Goal: Task Accomplishment & Management: Use online tool/utility

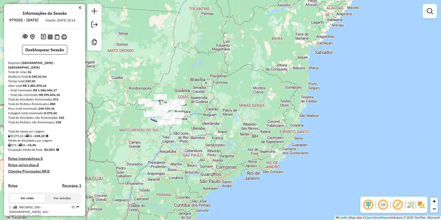
click at [122, 83] on div "Janela de atendimento Grade de atendimento Capacidade Transportadoras Veículos …" at bounding box center [220, 110] width 441 height 220
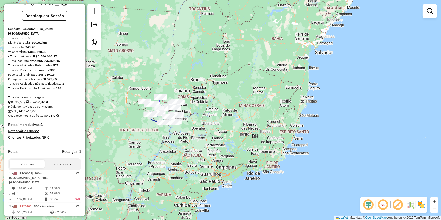
scroll to position [69, 0]
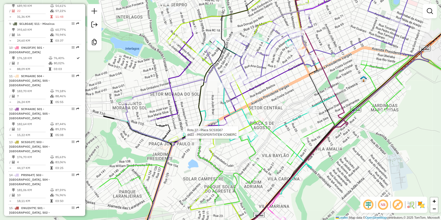
select select "*********"
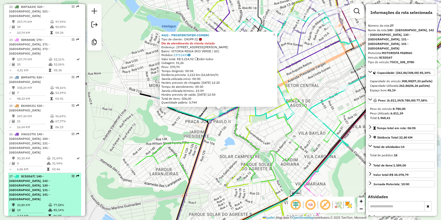
scroll to position [849, 0]
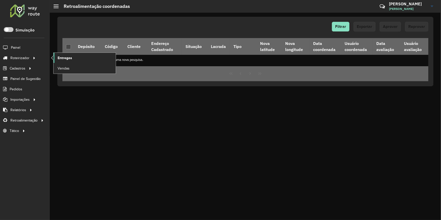
click at [75, 58] on link "Entregas" at bounding box center [85, 58] width 62 height 10
click at [72, 58] on span "Entregas" at bounding box center [65, 57] width 14 height 5
click at [175, 123] on div "Filtrar Exportar Aprovar Reprovar Depósito Código Cliente Endereço Cadastrado S…" at bounding box center [246, 116] width 392 height 207
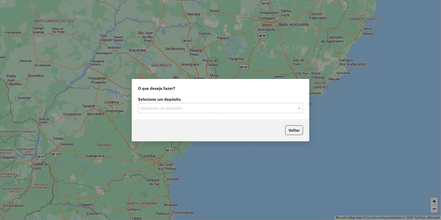
click at [168, 106] on input "text" at bounding box center [216, 108] width 150 height 6
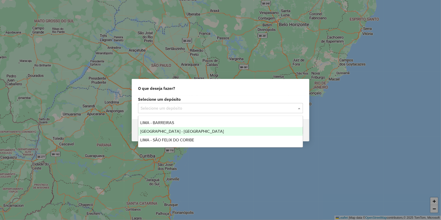
drag, startPoint x: 175, startPoint y: 125, endPoint x: 177, endPoint y: 130, distance: 5.6
click at [177, 130] on div "LIMA - BARREIRAS LIMA - RIO VERDE LIMA - SÃO FELIX DO CORIBE" at bounding box center [220, 132] width 165 height 26
click at [177, 130] on div "[GEOGRAPHIC_DATA] - [GEOGRAPHIC_DATA]" at bounding box center [220, 131] width 165 height 9
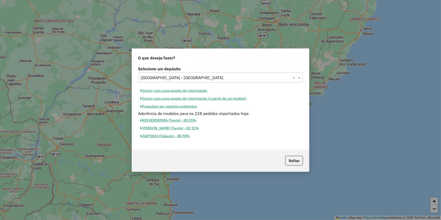
click at [161, 105] on button "Pesquisar por sessões existentes" at bounding box center [168, 107] width 61 height 8
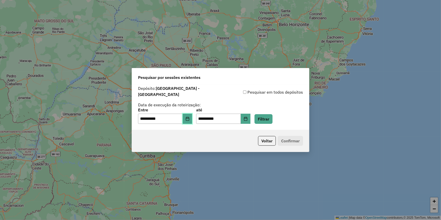
click at [192, 119] on button "Choose Date" at bounding box center [188, 119] width 10 height 10
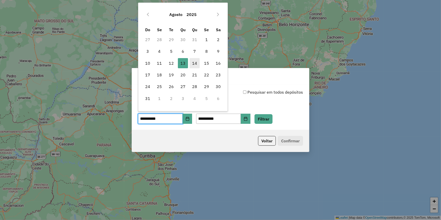
click at [196, 61] on span "14" at bounding box center [195, 63] width 10 height 10
type input "**********"
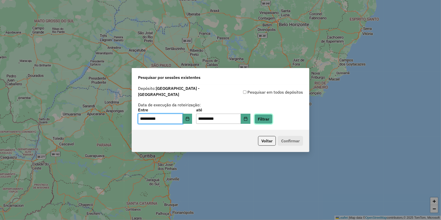
click at [273, 119] on button "Filtrar" at bounding box center [264, 119] width 18 height 10
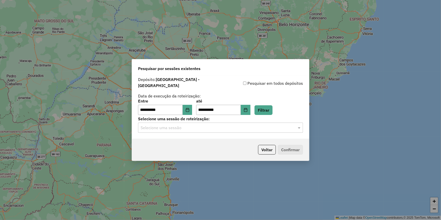
click at [250, 128] on input "text" at bounding box center [216, 128] width 150 height 6
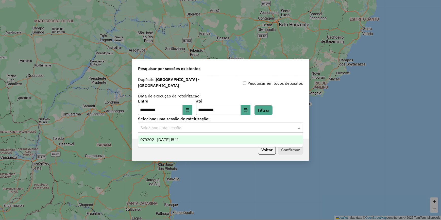
click at [248, 142] on div "979202 - 14/08/2025 18:14" at bounding box center [220, 140] width 165 height 9
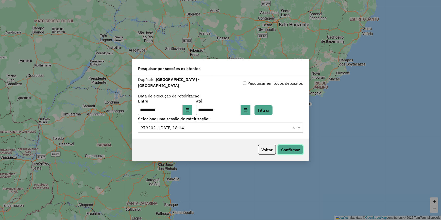
click at [296, 150] on button "Confirmar" at bounding box center [290, 150] width 25 height 10
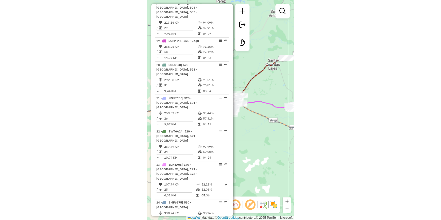
scroll to position [715, 0]
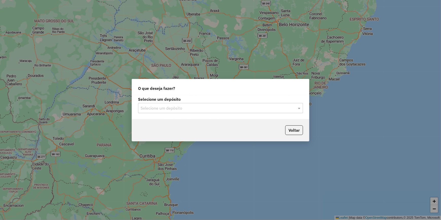
click at [198, 107] on input "text" at bounding box center [216, 108] width 150 height 6
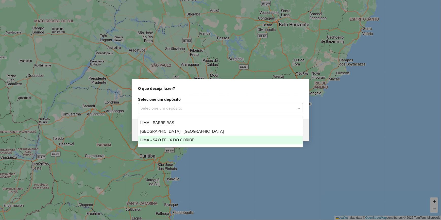
click at [208, 141] on div "LIMA - SÃO FELIX DO CORIBE" at bounding box center [220, 140] width 165 height 9
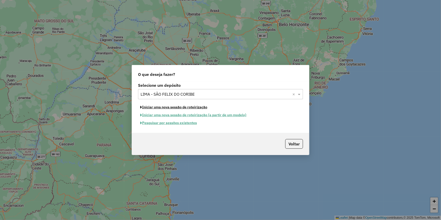
click at [176, 107] on button "Iniciar uma nova sessão de roteirização" at bounding box center [174, 107] width 72 height 8
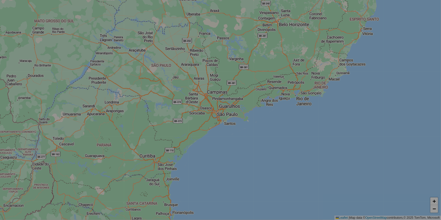
select select "*"
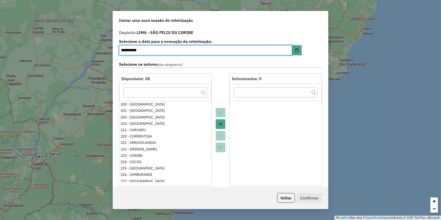
click at [219, 123] on icon "Move All to Target" at bounding box center [221, 124] width 4 height 4
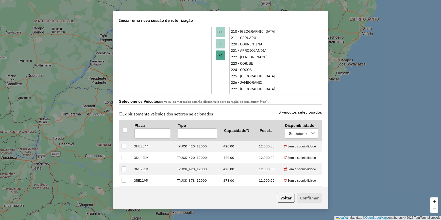
scroll to position [208, 0]
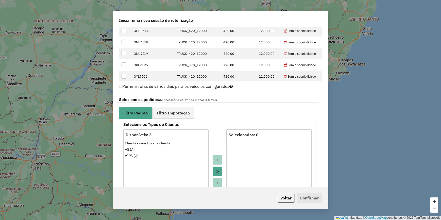
click at [216, 173] on icon "Move All to Target" at bounding box center [218, 172] width 4 height 4
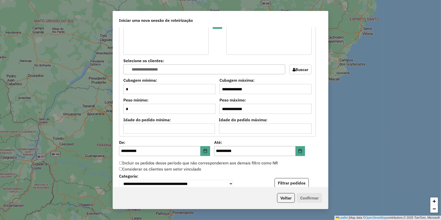
scroll to position [415, 0]
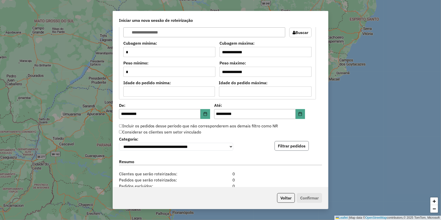
click at [300, 150] on button "Filtrar pedidos" at bounding box center [292, 146] width 34 height 10
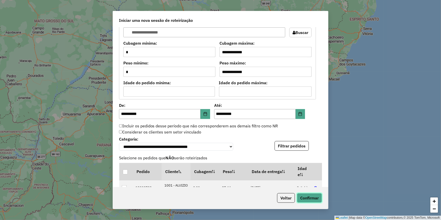
click at [309, 198] on button "Confirmar" at bounding box center [309, 198] width 25 height 10
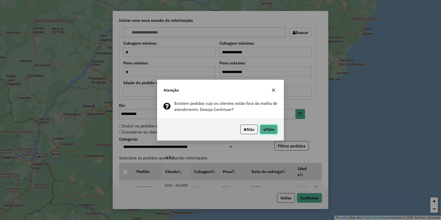
click at [264, 125] on button "Sim" at bounding box center [269, 130] width 18 height 10
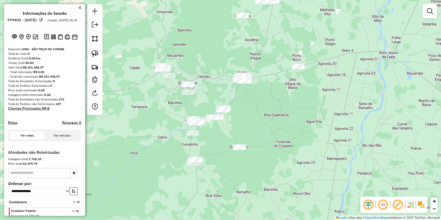
drag, startPoint x: 180, startPoint y: 102, endPoint x: 229, endPoint y: 20, distance: 95.4
click at [228, 20] on div "Janela de atendimento Grade de atendimento Capacidade Transportadoras Veículos …" at bounding box center [220, 110] width 441 height 220
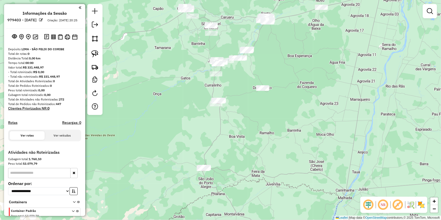
drag, startPoint x: 226, startPoint y: 157, endPoint x: 226, endPoint y: 142, distance: 14.5
click at [226, 142] on div "Janela de atendimento Grade de atendimento Capacidade Transportadoras Veículos …" at bounding box center [220, 110] width 441 height 220
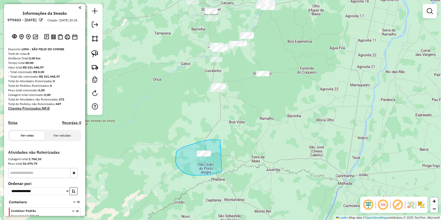
drag, startPoint x: 202, startPoint y: 141, endPoint x: 236, endPoint y: 162, distance: 40.7
click at [236, 162] on div "Janela de atendimento Grade de atendimento Capacidade Transportadoras Veículos …" at bounding box center [220, 110] width 441 height 220
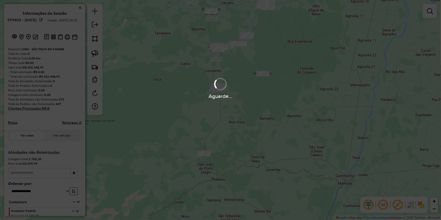
drag, startPoint x: 241, startPoint y: 97, endPoint x: 205, endPoint y: 104, distance: 36.2
click at [205, 104] on div "Aguarde..." at bounding box center [220, 110] width 441 height 220
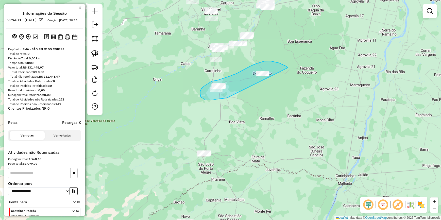
drag, startPoint x: 208, startPoint y: 100, endPoint x: 288, endPoint y: 69, distance: 86.4
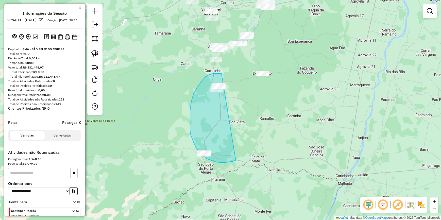
drag, startPoint x: 204, startPoint y: 78, endPoint x: 246, endPoint y: 151, distance: 83.9
click at [246, 151] on div "Janela de atendimento Grade de atendimento Capacidade Transportadoras Veículos …" at bounding box center [220, 110] width 441 height 220
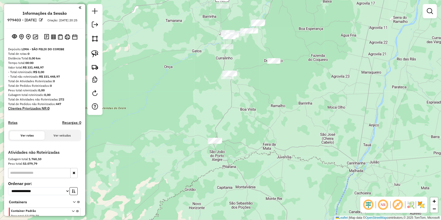
drag, startPoint x: 235, startPoint y: 112, endPoint x: 251, endPoint y: 93, distance: 24.6
click at [248, 99] on div "Janela de atendimento Grade de atendimento Capacidade Transportadoras Veículos …" at bounding box center [220, 110] width 441 height 220
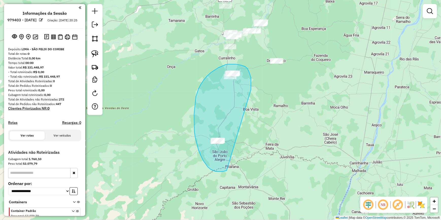
drag, startPoint x: 251, startPoint y: 81, endPoint x: 233, endPoint y: 166, distance: 86.9
click at [233, 166] on div "Janela de atendimento Grade de atendimento Capacidade Transportadoras Veículos …" at bounding box center [220, 110] width 441 height 220
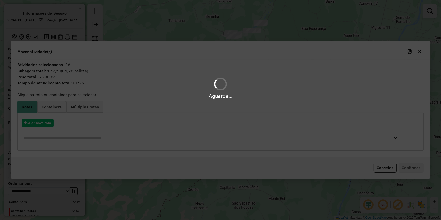
click at [41, 125] on div "Aguarde..." at bounding box center [220, 110] width 441 height 220
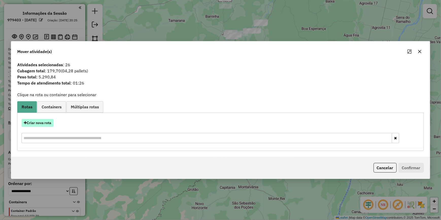
click at [41, 121] on button "Criar nova rota" at bounding box center [38, 123] width 32 height 8
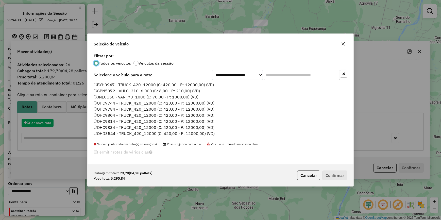
scroll to position [3, 2]
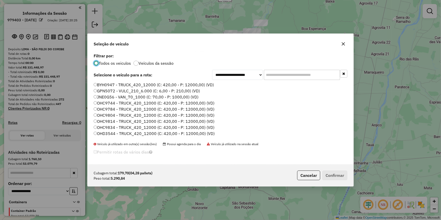
click at [302, 76] on input "text" at bounding box center [302, 75] width 76 height 10
paste input "*******"
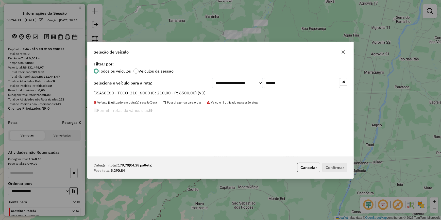
type input "*******"
click at [196, 92] on label "SAS8E60 - TOCO_210_6000 (C: 210,00 - P: 6500,00) (VD)" at bounding box center [150, 93] width 112 height 6
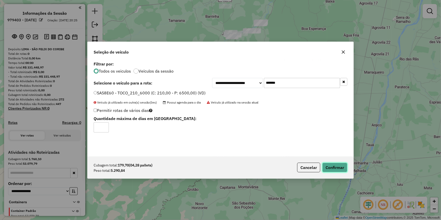
click at [337, 166] on button "Confirmar" at bounding box center [334, 168] width 25 height 10
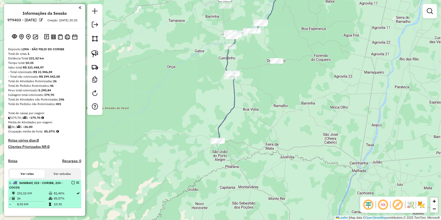
click at [72, 184] on em at bounding box center [73, 182] width 3 height 3
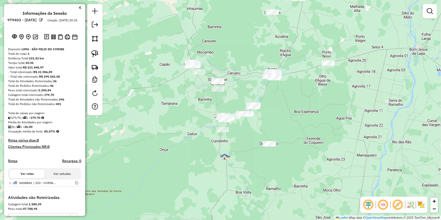
drag, startPoint x: 242, startPoint y: 71, endPoint x: 234, endPoint y: 154, distance: 83.3
click at [234, 154] on div "Janela de atendimento Grade de atendimento Capacidade Transportadoras Veículos …" at bounding box center [220, 110] width 441 height 220
drag, startPoint x: 241, startPoint y: 60, endPoint x: 260, endPoint y: 91, distance: 37.3
click at [260, 91] on div "Janela de atendimento Grade de atendimento Capacidade Transportadoras Veículos …" at bounding box center [220, 110] width 441 height 220
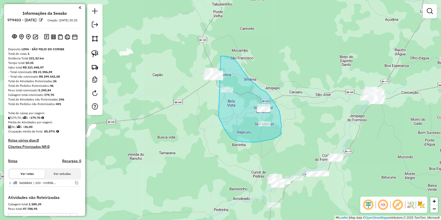
drag, startPoint x: 249, startPoint y: 142, endPoint x: 187, endPoint y: 61, distance: 101.8
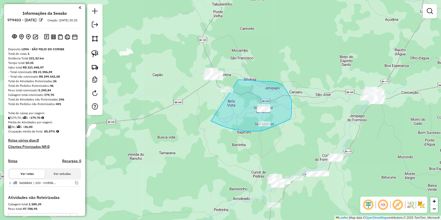
drag, startPoint x: 228, startPoint y: 128, endPoint x: 207, endPoint y: 87, distance: 46.3
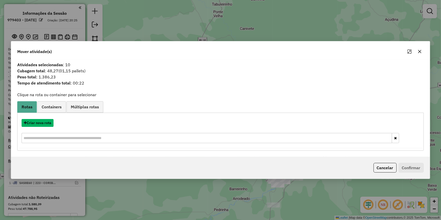
click at [33, 122] on button "Criar nova rota" at bounding box center [38, 123] width 32 height 8
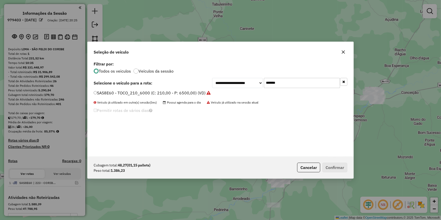
click at [279, 81] on input "*******" at bounding box center [302, 83] width 76 height 10
paste input "text"
type input "*******"
click at [189, 94] on label "RCJ0B11 - TOCO_336_7850 (C: 336,00 - P: 7850,00) (VD)" at bounding box center [150, 93] width 112 height 6
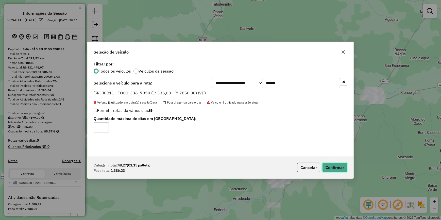
click at [345, 168] on button "Confirmar" at bounding box center [334, 168] width 25 height 10
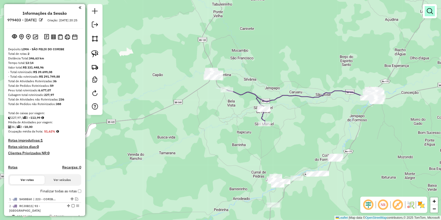
click at [432, 13] on em at bounding box center [430, 11] width 6 height 6
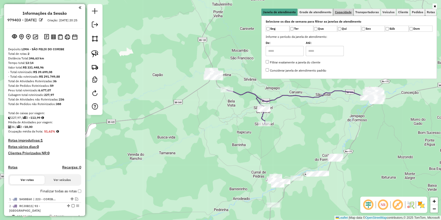
click at [344, 14] on link "Capacidade" at bounding box center [344, 12] width 20 height 7
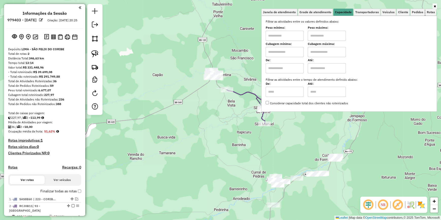
click at [287, 36] on input "text" at bounding box center [285, 36] width 38 height 10
type input "******"
click at [332, 36] on input "text" at bounding box center [327, 36] width 38 height 10
type input "********"
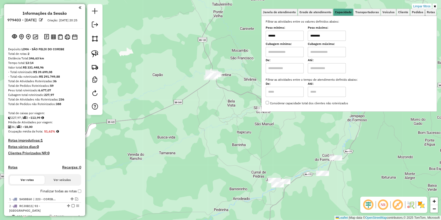
click at [200, 90] on div "Limpar filtros Janela de atendimento Grade de atendimento Capacidade Transporta…" at bounding box center [220, 110] width 441 height 220
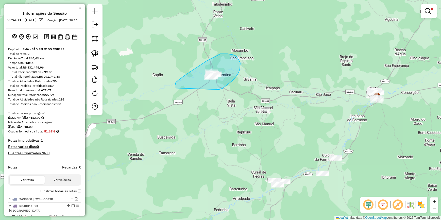
drag, startPoint x: 220, startPoint y: 89, endPoint x: 175, endPoint y: 88, distance: 45.0
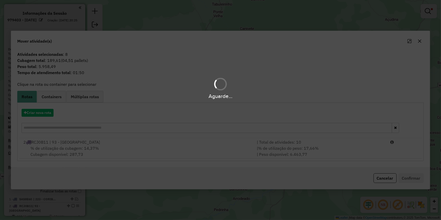
click at [337, 143] on div "Aguarde..." at bounding box center [220, 110] width 441 height 220
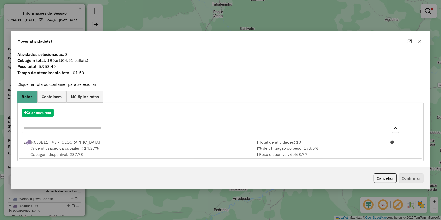
click at [337, 143] on div "| Total de atividades: 10" at bounding box center [321, 142] width 134 height 6
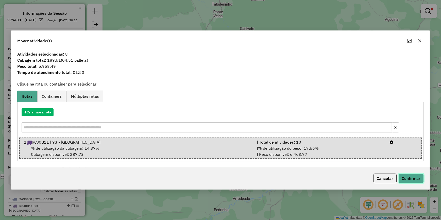
click at [411, 179] on button "Confirmar" at bounding box center [411, 179] width 25 height 10
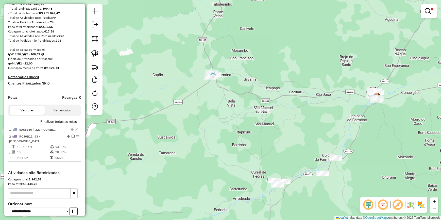
scroll to position [92, 0]
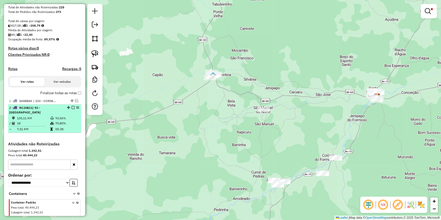
click at [72, 113] on div "2 - RCJ0B11 | 93 - [GEOGRAPHIC_DATA]" at bounding box center [44, 110] width 71 height 9
select select "**********"
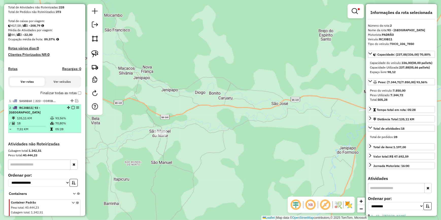
click at [72, 109] on em at bounding box center [73, 107] width 3 height 3
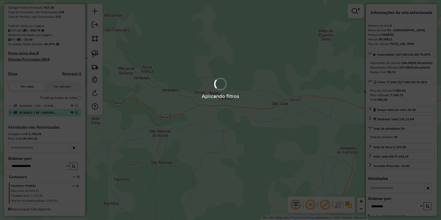
scroll to position [91, 0]
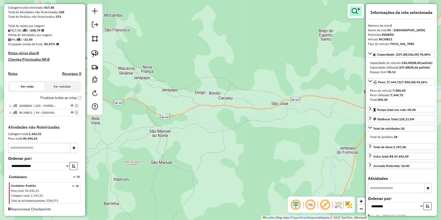
click at [358, 13] on link at bounding box center [356, 11] width 12 height 10
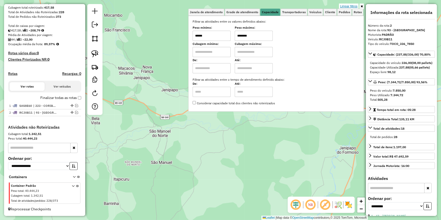
click at [355, 6] on link "Limpar filtros" at bounding box center [349, 7] width 20 height 6
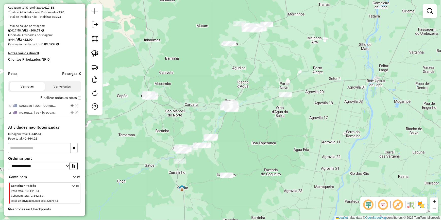
drag, startPoint x: 180, startPoint y: 113, endPoint x: 215, endPoint y: 113, distance: 35.0
click at [215, 113] on div "Janela de atendimento Grade de atendimento Capacidade Transportadoras Veículos …" at bounding box center [220, 110] width 441 height 220
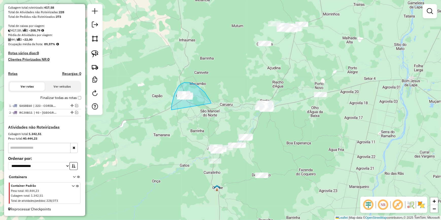
drag, startPoint x: 210, startPoint y: 101, endPoint x: 172, endPoint y: 110, distance: 39.8
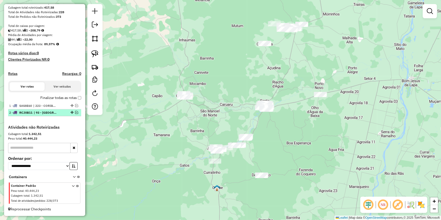
click at [75, 112] on em at bounding box center [76, 112] width 3 height 3
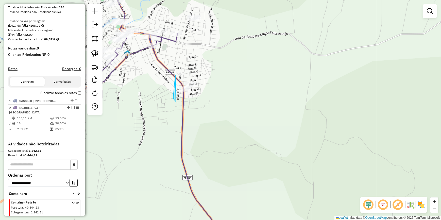
drag, startPoint x: 175, startPoint y: 75, endPoint x: 199, endPoint y: 67, distance: 25.2
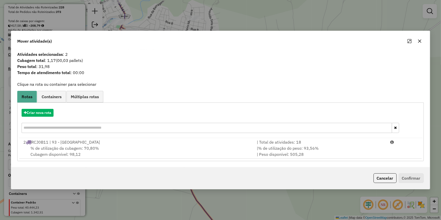
click at [332, 146] on div "| % de utilização do peso: 93,56% | Peso disponível: 505,28" at bounding box center [321, 151] width 134 height 12
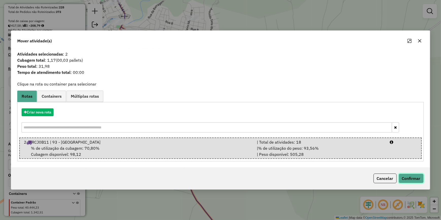
click at [408, 180] on button "Confirmar" at bounding box center [411, 179] width 25 height 10
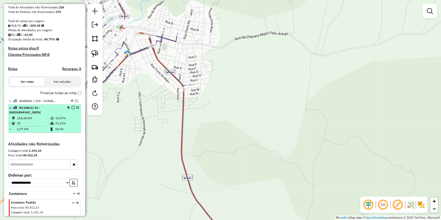
click at [72, 109] on em at bounding box center [73, 107] width 3 height 3
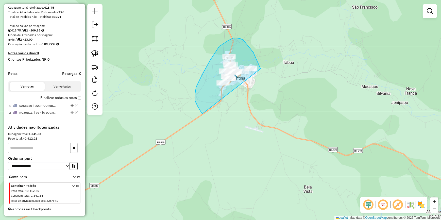
drag, startPoint x: 237, startPoint y: 38, endPoint x: 205, endPoint y: 114, distance: 82.3
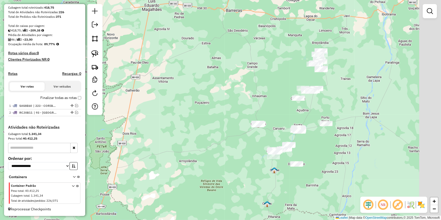
drag, startPoint x: 318, startPoint y: 86, endPoint x: 251, endPoint y: 156, distance: 96.6
click at [251, 156] on div "Janela de atendimento Grade de atendimento Capacidade Transportadoras Veículos …" at bounding box center [220, 110] width 441 height 220
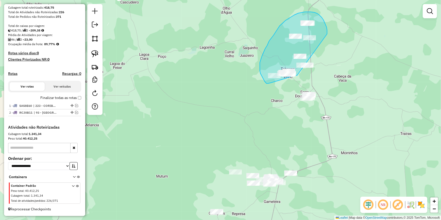
drag, startPoint x: 324, startPoint y: 20, endPoint x: 321, endPoint y: 71, distance: 51.1
click at [321, 71] on div "Janela de atendimento Grade de atendimento Capacidade Transportadoras Veículos …" at bounding box center [220, 110] width 441 height 220
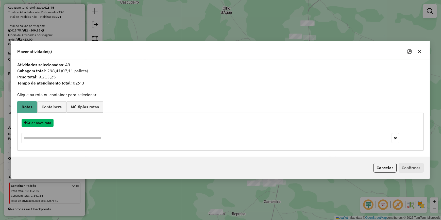
click at [42, 122] on button "Criar nova rota" at bounding box center [38, 123] width 32 height 8
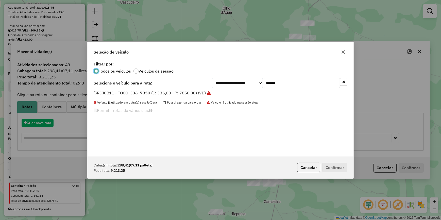
scroll to position [3, 2]
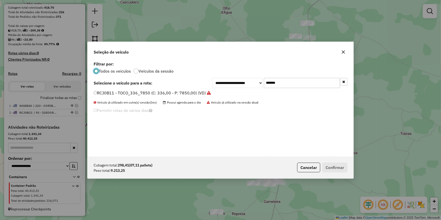
click at [287, 81] on input "*******" at bounding box center [302, 83] width 76 height 10
paste input "text"
type input "*******"
click at [175, 92] on label "RCI6A01 - TOCO_336_7850 (C: 336,00 - P: 7850,00) (VD)" at bounding box center [150, 93] width 112 height 6
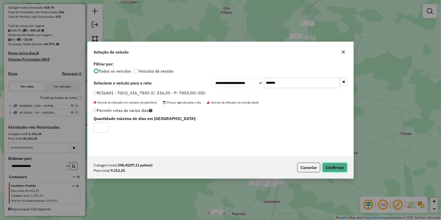
click at [334, 170] on button "Confirmar" at bounding box center [334, 168] width 25 height 10
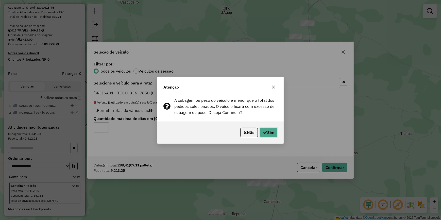
click at [273, 132] on button "Sim" at bounding box center [269, 133] width 18 height 10
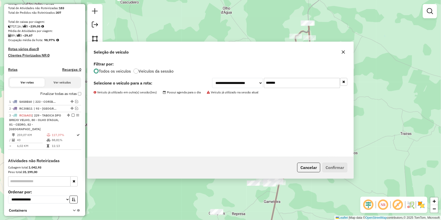
scroll to position [92, 0]
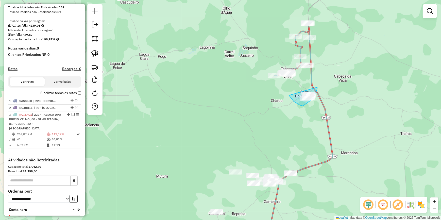
drag, startPoint x: 289, startPoint y: 95, endPoint x: 316, endPoint y: 83, distance: 29.8
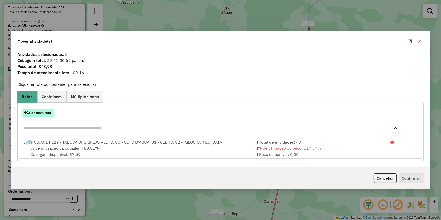
click at [42, 111] on button "Criar nova rota" at bounding box center [38, 113] width 32 height 8
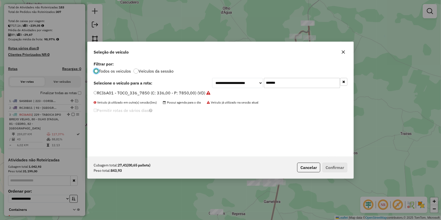
scroll to position [3, 2]
click at [303, 84] on input "*******" at bounding box center [302, 83] width 76 height 10
paste input "text"
type input "*******"
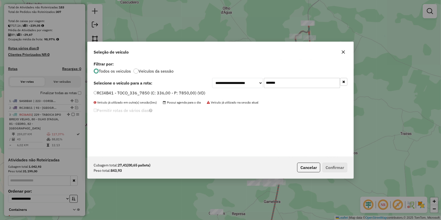
click at [181, 91] on label "RCI4B41 - TOCO_336_7850 (C: 336,00 - P: 7850,00) (VD)" at bounding box center [150, 93] width 112 height 6
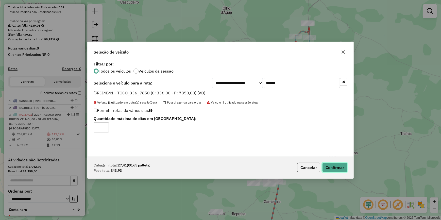
click at [334, 166] on button "Confirmar" at bounding box center [334, 168] width 25 height 10
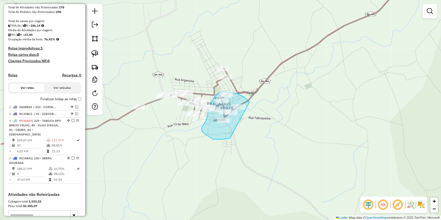
drag, startPoint x: 230, startPoint y: 138, endPoint x: 270, endPoint y: 115, distance: 46.4
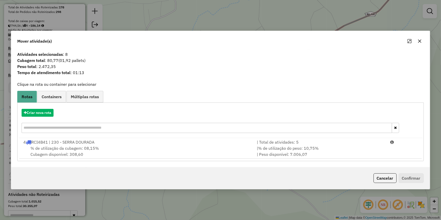
click at [320, 147] on div "| % de utilização do peso: 10,75% | Peso disponível: 7.006,07" at bounding box center [321, 151] width 134 height 12
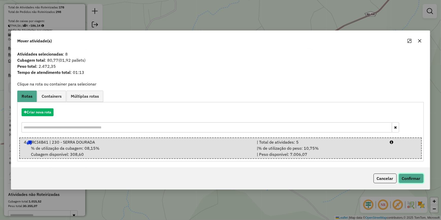
click at [406, 176] on button "Confirmar" at bounding box center [411, 179] width 25 height 10
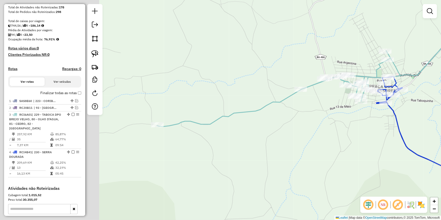
drag, startPoint x: 182, startPoint y: 165, endPoint x: 344, endPoint y: 145, distance: 163.9
click at [344, 147] on div "Janela de atendimento Grade de atendimento Capacidade Transportadoras Veículos …" at bounding box center [220, 110] width 441 height 220
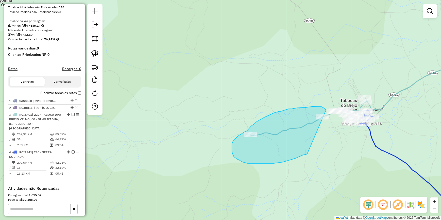
drag, startPoint x: 305, startPoint y: 155, endPoint x: 332, endPoint y: 119, distance: 44.4
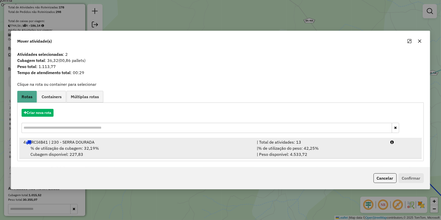
click at [363, 150] on div "| % de utilização do peso: 42,25% | Peso disponível: 4.533,72" at bounding box center [321, 151] width 134 height 12
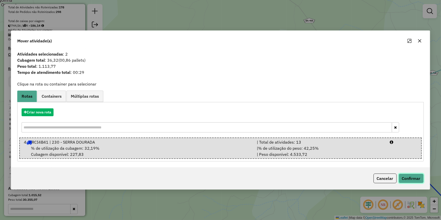
click at [412, 177] on button "Confirmar" at bounding box center [411, 179] width 25 height 10
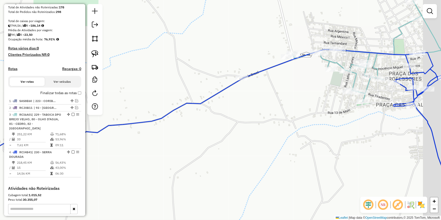
drag, startPoint x: 323, startPoint y: 102, endPoint x: 275, endPoint y: 124, distance: 52.3
click at [275, 124] on div "Janela de atendimento Grade de atendimento Capacidade Transportadoras Veículos …" at bounding box center [220, 110] width 441 height 220
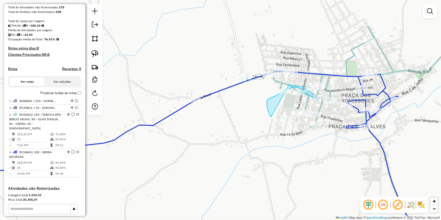
drag, startPoint x: 271, startPoint y: 116, endPoint x: 274, endPoint y: 85, distance: 31.2
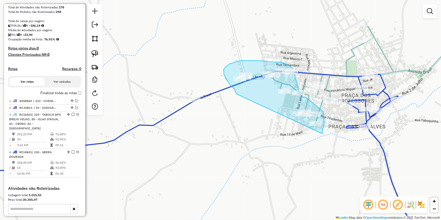
drag, startPoint x: 236, startPoint y: 91, endPoint x: 321, endPoint y: 141, distance: 98.5
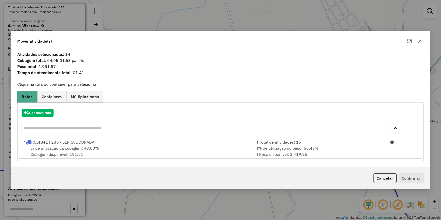
click at [348, 155] on div "| % de utilização do peso: 56,43% | Peso disponível: 3.419,95" at bounding box center [321, 151] width 134 height 12
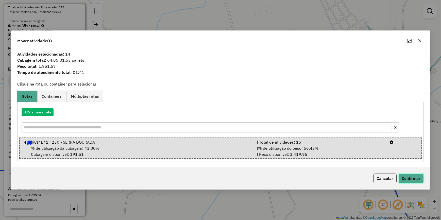
click at [411, 180] on button "Confirmar" at bounding box center [411, 179] width 25 height 10
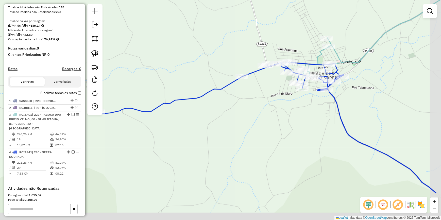
drag, startPoint x: 319, startPoint y: 158, endPoint x: 305, endPoint y: 99, distance: 60.7
click at [305, 99] on div "Janela de atendimento Grade de atendimento Capacidade Transportadoras Veículos …" at bounding box center [220, 110] width 441 height 220
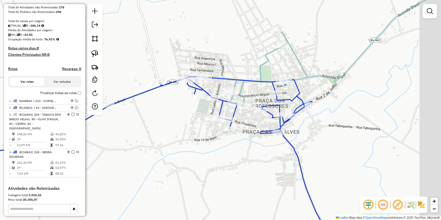
drag, startPoint x: 379, startPoint y: 82, endPoint x: 324, endPoint y: 91, distance: 55.7
click at [328, 96] on div "Janela de atendimento Grade de atendimento Capacidade Transportadoras Veículos …" at bounding box center [220, 110] width 441 height 220
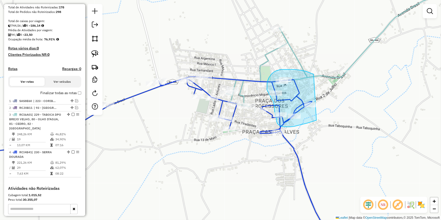
drag, startPoint x: 304, startPoint y: 71, endPoint x: 326, endPoint y: 114, distance: 48.7
click at [326, 114] on div "Janela de atendimento Grade de atendimento Capacidade Transportadoras Veículos …" at bounding box center [220, 110] width 441 height 220
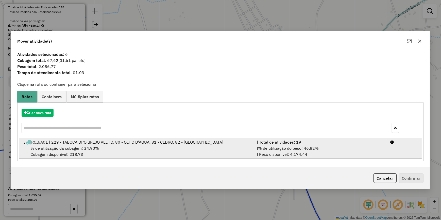
click at [384, 147] on div "| % de utilização do peso: 46,82% | Peso disponível: 4.174,44" at bounding box center [321, 151] width 134 height 12
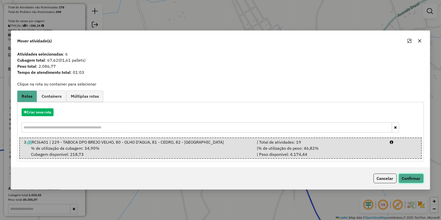
click at [411, 174] on button "Confirmar" at bounding box center [411, 179] width 25 height 10
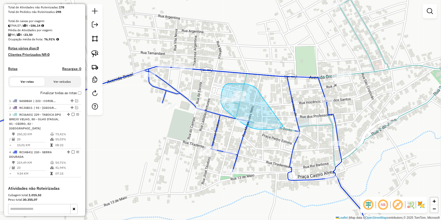
drag, startPoint x: 260, startPoint y: 94, endPoint x: 283, endPoint y: 123, distance: 37.4
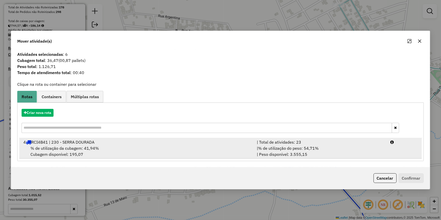
click at [334, 150] on div "| % de utilização do peso: 54,71% | Peso disponível: 3.555,15" at bounding box center [321, 151] width 134 height 12
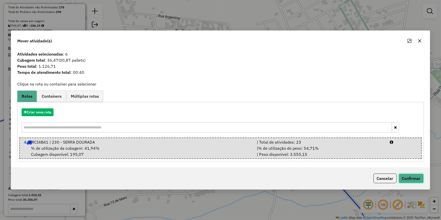
click at [412, 178] on button "Confirmar" at bounding box center [411, 179] width 25 height 10
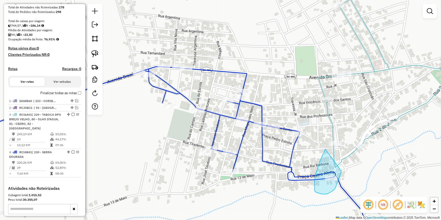
drag, startPoint x: 324, startPoint y: 152, endPoint x: 341, endPoint y: 171, distance: 25.7
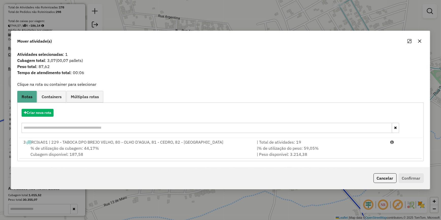
click at [366, 154] on div "| % de utilização do peso: 59,05% | Peso disponível: 3.214,38" at bounding box center [321, 151] width 134 height 12
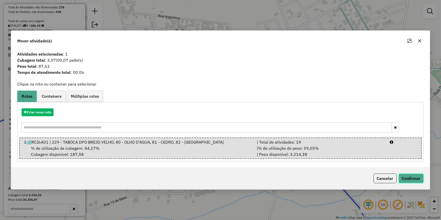
click at [402, 176] on button "Confirmar" at bounding box center [411, 179] width 25 height 10
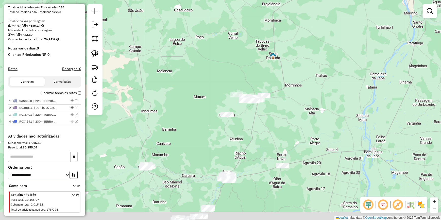
drag, startPoint x: 176, startPoint y: 144, endPoint x: 198, endPoint y: -17, distance: 163.0
click at [198, 0] on html "Aguarde... Pop-up bloqueado! Seu navegador bloqueou automáticamente a abertura …" at bounding box center [220, 110] width 441 height 220
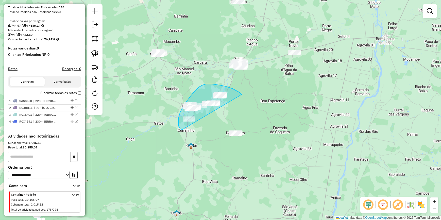
drag, startPoint x: 212, startPoint y: 84, endPoint x: 182, endPoint y: 130, distance: 55.1
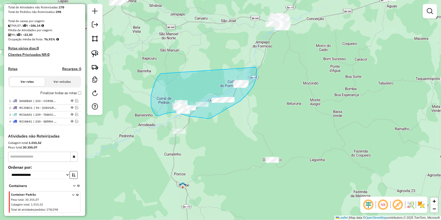
drag, startPoint x: 160, startPoint y: 74, endPoint x: 255, endPoint y: 66, distance: 94.5
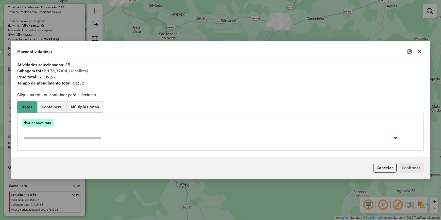
click at [46, 123] on button "Criar nova rota" at bounding box center [38, 123] width 32 height 8
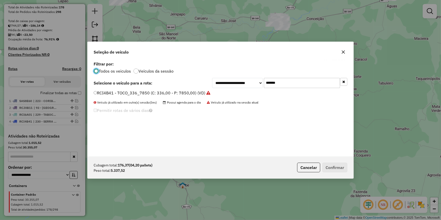
click at [290, 79] on input "*******" at bounding box center [302, 83] width 76 height 10
paste input "text"
type input "*******"
click at [188, 94] on label "RCI7H11 - TOCO_336_7850 (C: 336,00 - P: 7850,00) (VD)" at bounding box center [150, 93] width 112 height 6
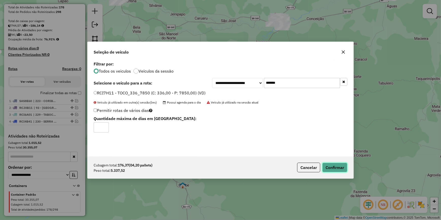
click at [328, 166] on button "Confirmar" at bounding box center [334, 168] width 25 height 10
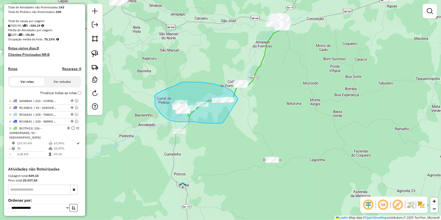
drag, startPoint x: 238, startPoint y: 100, endPoint x: 223, endPoint y: 122, distance: 26.8
click at [223, 122] on div "Janela de atendimento Grade de atendimento Capacidade Transportadoras Veículos …" at bounding box center [220, 110] width 441 height 220
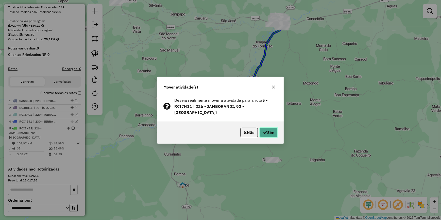
click at [267, 129] on button "Sim" at bounding box center [269, 133] width 18 height 10
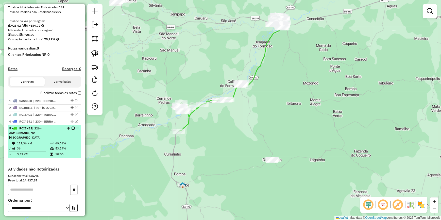
click at [72, 130] on em at bounding box center [73, 128] width 3 height 3
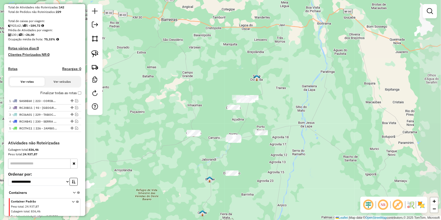
drag, startPoint x: 269, startPoint y: 98, endPoint x: 246, endPoint y: 148, distance: 55.1
click at [246, 148] on div "Janela de atendimento Grade de atendimento Capacidade Transportadoras Veículos …" at bounding box center [220, 110] width 441 height 220
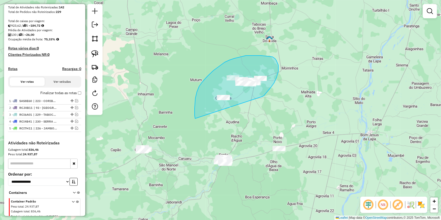
drag, startPoint x: 277, startPoint y: 77, endPoint x: 195, endPoint y: 119, distance: 91.1
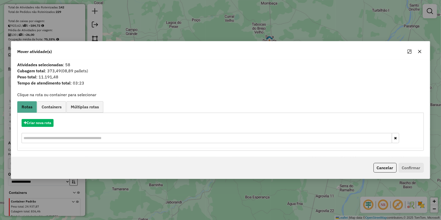
click at [421, 50] on icon "button" at bounding box center [420, 52] width 4 height 4
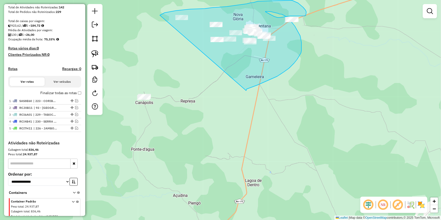
drag, startPoint x: 246, startPoint y: 91, endPoint x: 159, endPoint y: 17, distance: 114.2
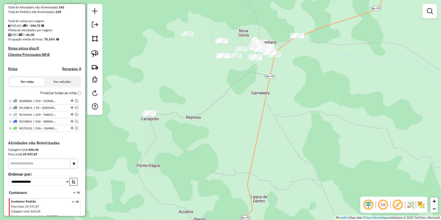
drag, startPoint x: 253, startPoint y: 70, endPoint x: 256, endPoint y: 92, distance: 22.7
click at [256, 91] on div "Janela de atendimento Grade de atendimento Capacidade Transportadoras Veículos …" at bounding box center [220, 110] width 441 height 220
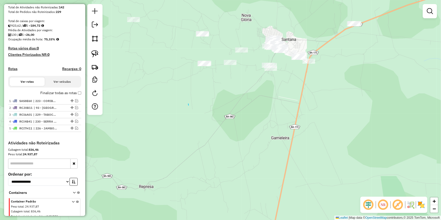
drag, startPoint x: 188, startPoint y: 104, endPoint x: 228, endPoint y: 145, distance: 56.9
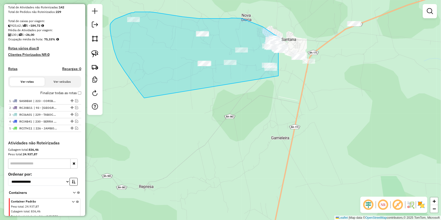
drag, startPoint x: 124, startPoint y: 71, endPoint x: 279, endPoint y: 79, distance: 154.3
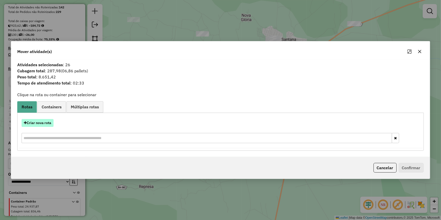
click at [37, 124] on button "Criar nova rota" at bounding box center [38, 123] width 32 height 8
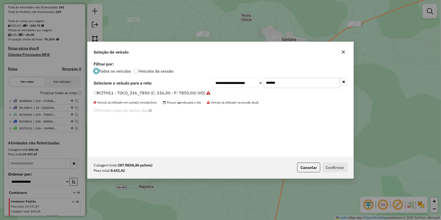
click at [287, 82] on input "*******" at bounding box center [302, 83] width 76 height 10
paste input "text"
type input "*******"
click at [179, 93] on label "RCI8I81 - TOCO_336_7850 (C: 336,00 - P: 7850,00) (VD)" at bounding box center [149, 93] width 111 height 6
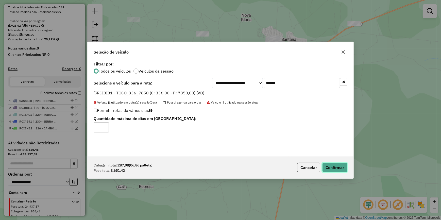
click at [336, 168] on button "Confirmar" at bounding box center [334, 168] width 25 height 10
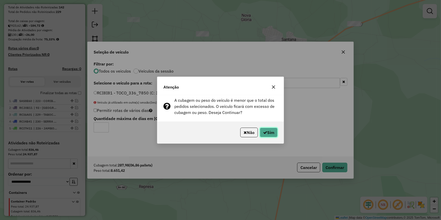
click at [267, 135] on button "Sim" at bounding box center [269, 133] width 18 height 10
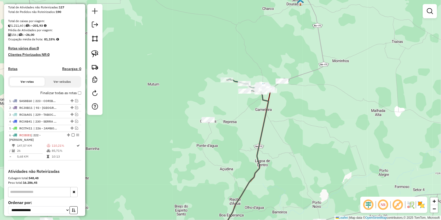
drag, startPoint x: 233, startPoint y: 155, endPoint x: 238, endPoint y: 92, distance: 63.1
click at [238, 93] on div "Janela de atendimento Grade de atendimento Capacidade Transportadoras Veículos …" at bounding box center [220, 110] width 441 height 220
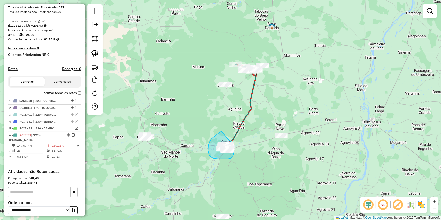
click at [234, 145] on div "Janela de atendimento Grade de atendimento Capacidade Transportadoras Veículos …" at bounding box center [220, 110] width 441 height 220
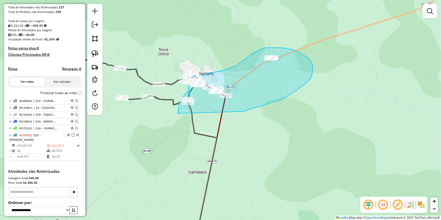
drag, startPoint x: 251, startPoint y: 109, endPoint x: 178, endPoint y: 116, distance: 72.4
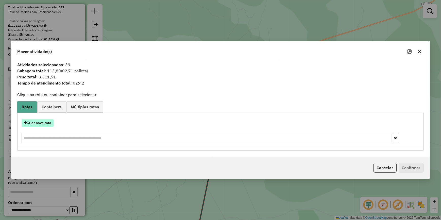
click at [32, 126] on button "Criar nova rota" at bounding box center [38, 123] width 32 height 8
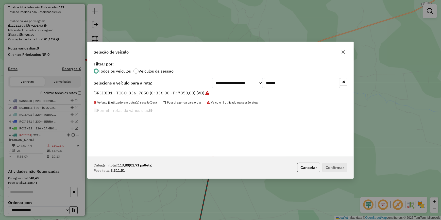
click at [298, 84] on input "*******" at bounding box center [302, 83] width 76 height 10
paste input "text"
type input "*******"
click at [191, 93] on label "ONU4I39 - TRUCK_420_12000 (C: 420,00 - P: 12000,00) (VD)" at bounding box center [154, 93] width 120 height 6
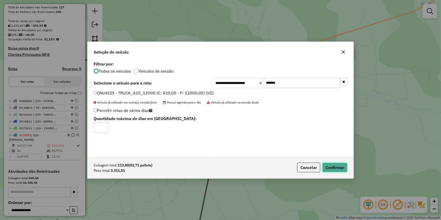
click at [340, 169] on button "Confirmar" at bounding box center [334, 168] width 25 height 10
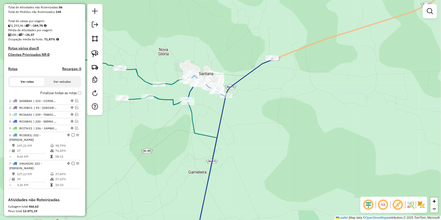
click at [119, 143] on div "Janela de atendimento Grade de atendimento Capacidade Transportadoras Veículos …" at bounding box center [220, 110] width 441 height 220
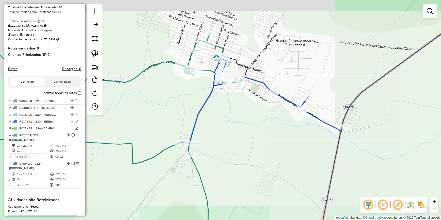
drag, startPoint x: 190, startPoint y: 90, endPoint x: 240, endPoint y: 131, distance: 64.7
click at [240, 131] on div "Janela de atendimento Grade de atendimento Capacidade Transportadoras Veículos …" at bounding box center [220, 110] width 441 height 220
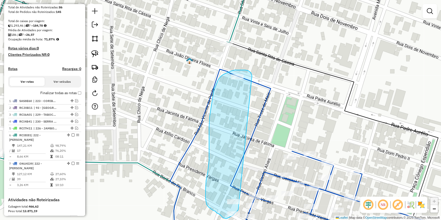
drag, startPoint x: 250, startPoint y: 71, endPoint x: 240, endPoint y: 205, distance: 133.6
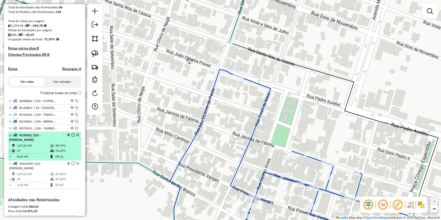
click at [67, 147] on td "98,79%" at bounding box center [67, 145] width 24 height 5
select select "**********"
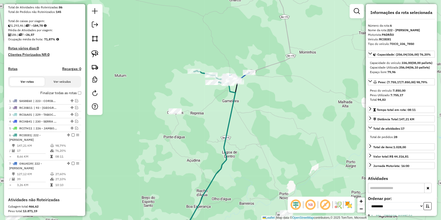
drag, startPoint x: 231, startPoint y: 74, endPoint x: 196, endPoint y: 143, distance: 77.8
click at [196, 143] on div "Janela de atendimento Grade de atendimento Capacidade Transportadoras Veículos …" at bounding box center [220, 110] width 441 height 220
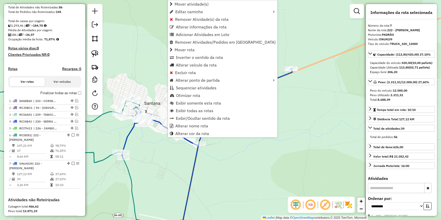
scroll to position [160, 0]
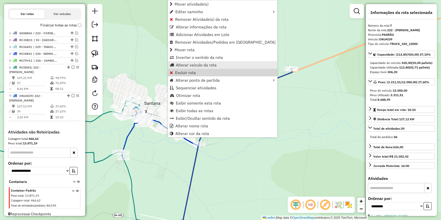
click at [209, 68] on link "Alterar veículo da rota" at bounding box center [222, 65] width 109 height 8
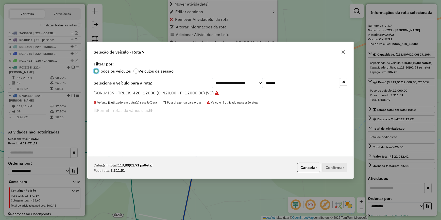
scroll to position [3, 2]
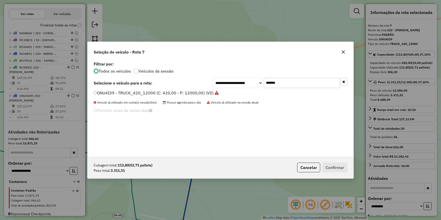
click at [307, 83] on input "*******" at bounding box center [302, 83] width 76 height 10
type input "***"
click at [166, 94] on label "RCI8I81 - TOCO_336_7850 (C: 336,00 - P: 7850,00) (VD)" at bounding box center [152, 93] width 116 height 6
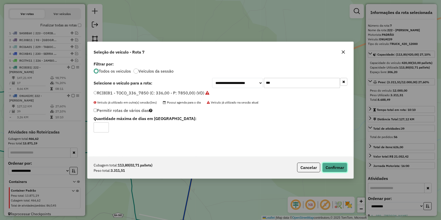
click at [339, 167] on button "Confirmar" at bounding box center [334, 168] width 25 height 10
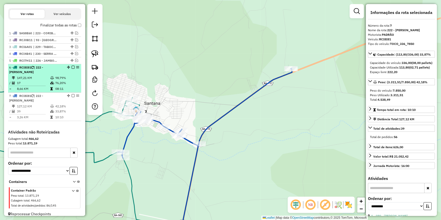
click at [77, 69] on em at bounding box center [77, 67] width 3 height 3
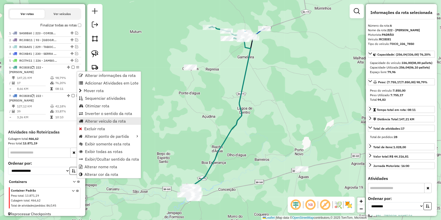
click at [126, 122] on link "Alterar veículo da rota" at bounding box center [109, 121] width 64 height 8
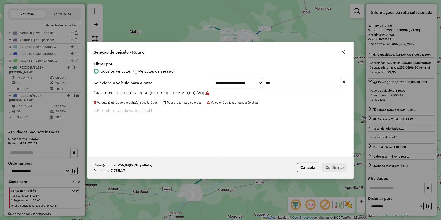
click at [297, 85] on input "***" at bounding box center [302, 83] width 76 height 10
type input "****"
click at [169, 91] on label "ONU4I39 - TRUCK_420_12000 (C: 420,00 - P: 12000,00) (VD)" at bounding box center [154, 93] width 120 height 6
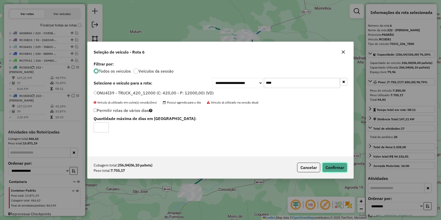
click at [341, 170] on button "Confirmar" at bounding box center [334, 168] width 25 height 10
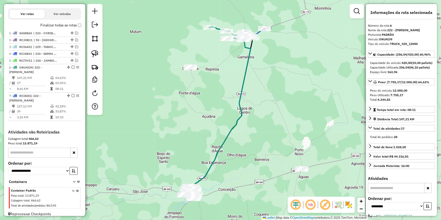
scroll to position [126, 0]
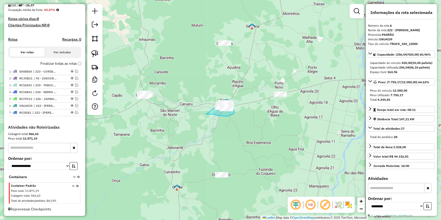
drag, startPoint x: 206, startPoint y: 114, endPoint x: 222, endPoint y: 93, distance: 26.3
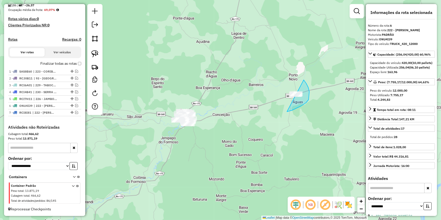
drag, startPoint x: 287, startPoint y: 112, endPoint x: 261, endPoint y: 86, distance: 37.0
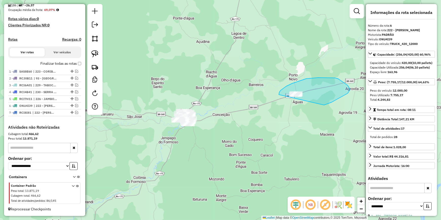
drag, startPoint x: 348, startPoint y: 85, endPoint x: 279, endPoint y: 96, distance: 69.7
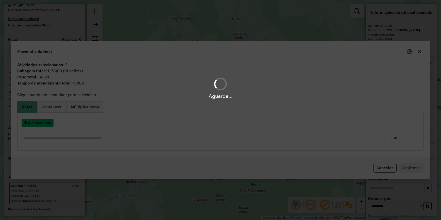
click at [50, 122] on button "Criar nova rota" at bounding box center [38, 123] width 32 height 8
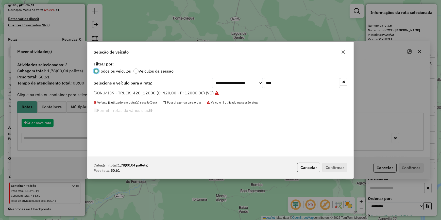
scroll to position [3, 2]
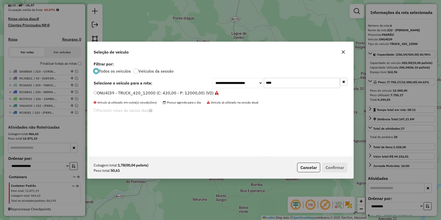
click at [288, 81] on input "****" at bounding box center [302, 83] width 76 height 10
paste input "***"
type input "*******"
click at [160, 94] on label "RCC9D93 - TOCO_336_7850 (C: 336,00 - P: 7850,00) (VD)" at bounding box center [150, 93] width 113 height 6
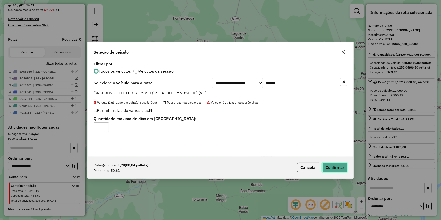
click at [336, 166] on button "Confirmar" at bounding box center [334, 168] width 25 height 10
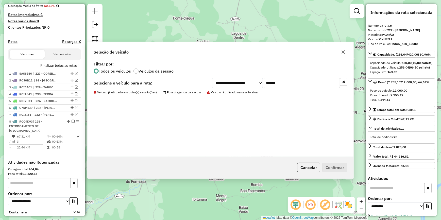
scroll to position [160, 0]
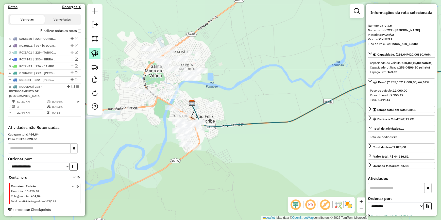
click at [94, 51] on img at bounding box center [94, 53] width 7 height 7
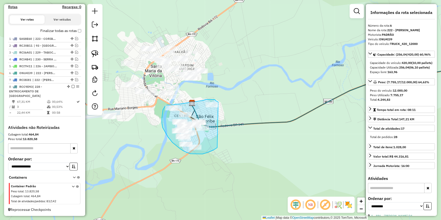
drag, startPoint x: 215, startPoint y: 100, endPoint x: 220, endPoint y: 140, distance: 40.5
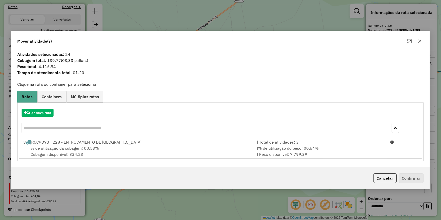
click at [309, 148] on span "% de utilização do peso: 00,64%" at bounding box center [288, 148] width 61 height 5
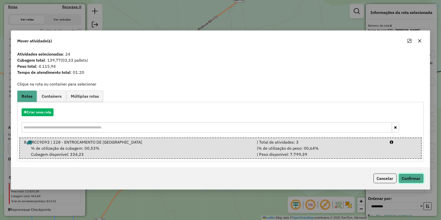
click at [416, 174] on button "Confirmar" at bounding box center [411, 179] width 25 height 10
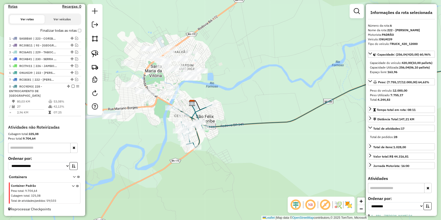
scroll to position [154, 0]
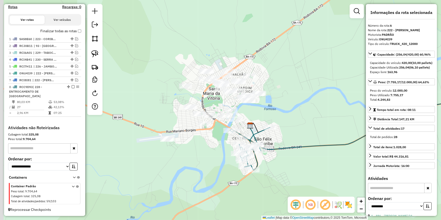
drag, startPoint x: 111, startPoint y: 60, endPoint x: 169, endPoint y: 82, distance: 62.4
click at [169, 82] on div "Janela de atendimento Grade de atendimento Capacidade Transportadoras Veículos …" at bounding box center [220, 110] width 441 height 220
click at [96, 52] on img at bounding box center [94, 53] width 7 height 7
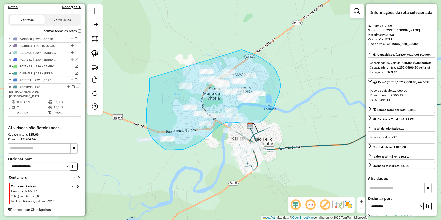
drag, startPoint x: 150, startPoint y: 79, endPoint x: 216, endPoint y: 48, distance: 72.9
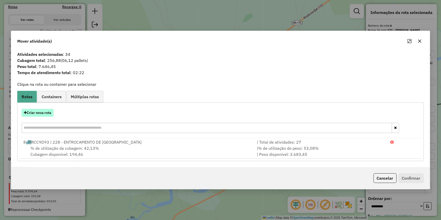
click at [49, 111] on button "Criar nova rota" at bounding box center [38, 113] width 32 height 8
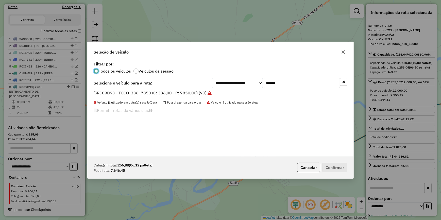
scroll to position [3, 2]
click at [294, 84] on input "*******" at bounding box center [302, 83] width 76 height 10
paste input "text"
type input "*******"
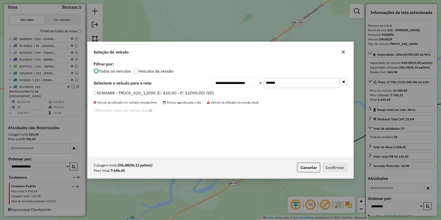
click at [162, 92] on label "SCN0A88 - TRUCK_420_12000 (C: 420,00 - P: 12000,00) (VD)" at bounding box center [154, 93] width 120 height 6
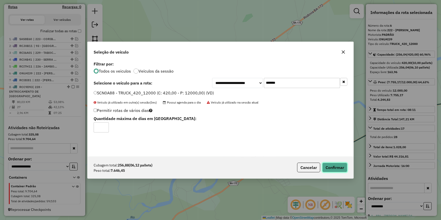
click at [335, 168] on button "Confirmar" at bounding box center [334, 168] width 25 height 10
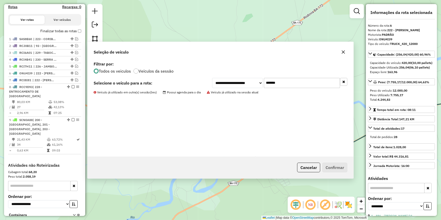
scroll to position [192, 0]
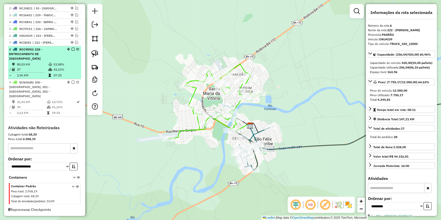
click at [72, 51] on em at bounding box center [73, 49] width 3 height 3
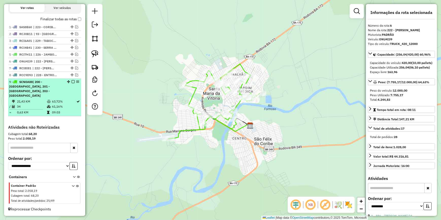
click at [59, 88] on div "9 - SCN0A88 | 200 - [GEOGRAPHIC_DATA], 201 - [GEOGRAPHIC_DATA], 203 - [GEOGRAPH…" at bounding box center [36, 89] width 54 height 18
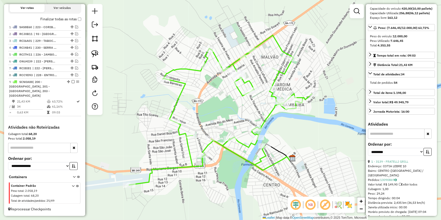
scroll to position [92, 0]
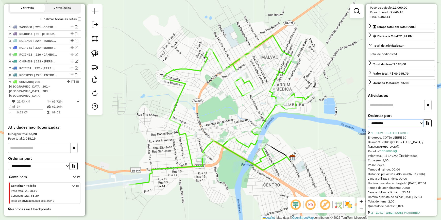
click at [409, 127] on select "**********" at bounding box center [396, 123] width 56 height 8
select select "*********"
click at [368, 127] on select "**********" at bounding box center [396, 123] width 56 height 8
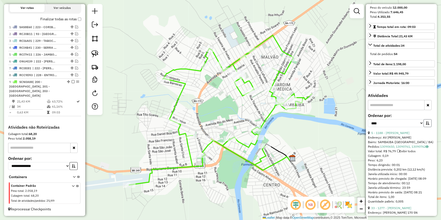
click at [424, 127] on button "button" at bounding box center [428, 123] width 8 height 8
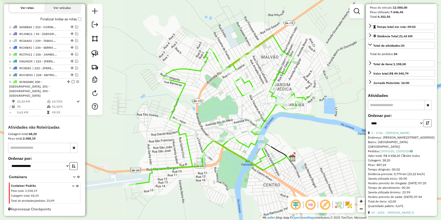
click at [424, 127] on button "button" at bounding box center [428, 123] width 8 height 8
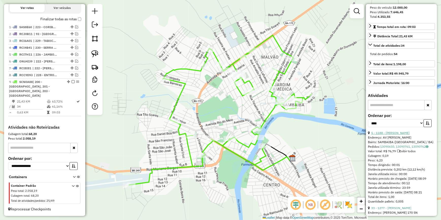
click at [388, 135] on link "5 - 1188 - [PERSON_NAME]" at bounding box center [390, 133] width 38 height 4
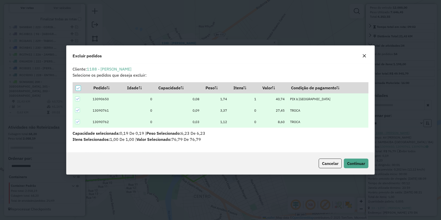
scroll to position [0, 0]
click at [364, 165] on span "Continuar" at bounding box center [356, 163] width 18 height 5
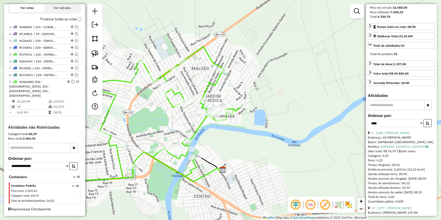
scroll to position [161, 0]
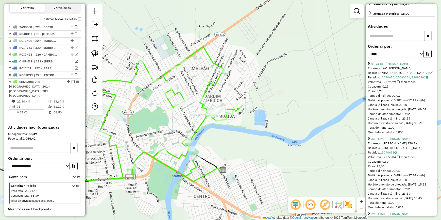
click at [408, 141] on link "33 - 1277 - [PERSON_NAME]" at bounding box center [391, 139] width 40 height 4
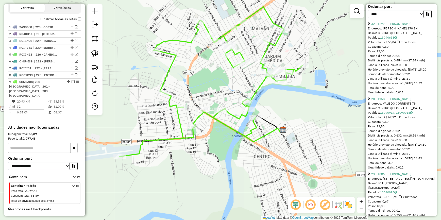
scroll to position [208, 0]
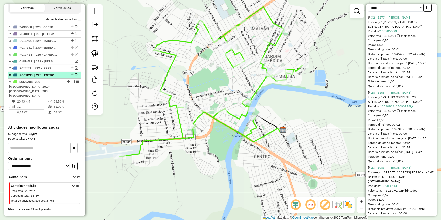
click at [75, 75] on em at bounding box center [76, 74] width 3 height 3
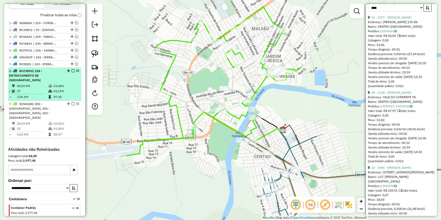
scroll to position [192, 0]
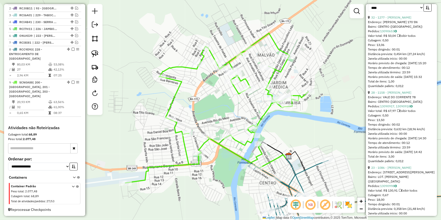
click at [261, 142] on icon at bounding box center [275, 150] width 28 height 17
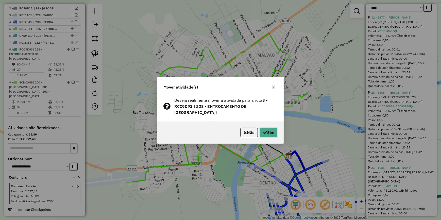
click at [266, 128] on button "Sim" at bounding box center [269, 133] width 18 height 10
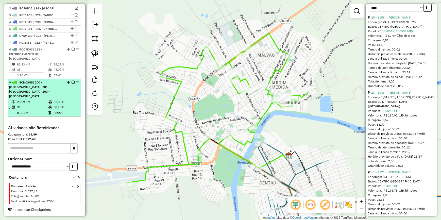
click at [52, 101] on td at bounding box center [50, 102] width 5 height 5
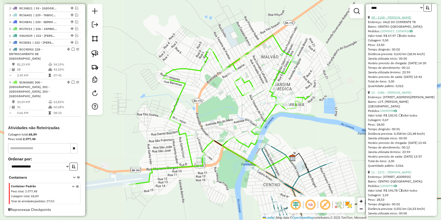
click at [404, 19] on link "28 - 1158 - [PERSON_NAME]" at bounding box center [391, 17] width 40 height 4
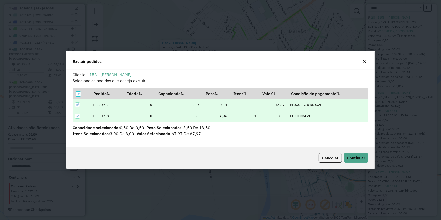
scroll to position [0, 0]
click at [361, 157] on span "Continuar" at bounding box center [356, 157] width 18 height 5
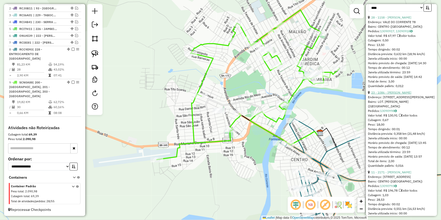
click at [406, 94] on link "23 - 1086 - [PERSON_NAME]" at bounding box center [391, 93] width 40 height 4
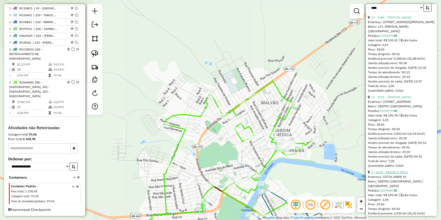
click at [384, 174] on link "1 - 3139 - FRATELLI GRILL" at bounding box center [389, 172] width 37 height 4
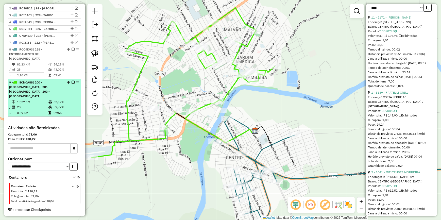
click at [72, 81] on em at bounding box center [73, 82] width 3 height 3
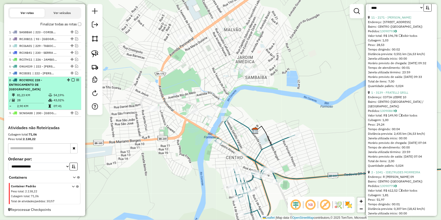
click at [72, 81] on em at bounding box center [73, 79] width 3 height 3
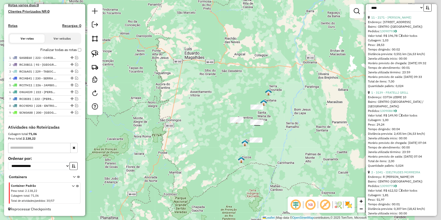
drag, startPoint x: 285, startPoint y: 128, endPoint x: 268, endPoint y: 128, distance: 16.5
click at [270, 128] on div "Janela de atendimento Grade de atendimento Capacidade Transportadoras Veículos …" at bounding box center [220, 110] width 441 height 220
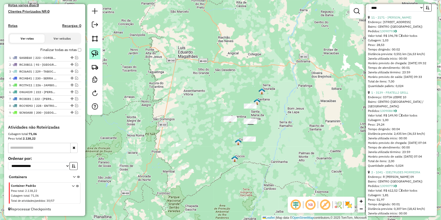
click at [95, 53] on img at bounding box center [94, 53] width 7 height 7
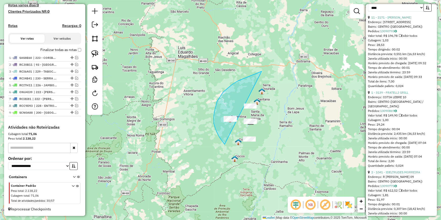
drag, startPoint x: 259, startPoint y: 72, endPoint x: 277, endPoint y: 135, distance: 65.1
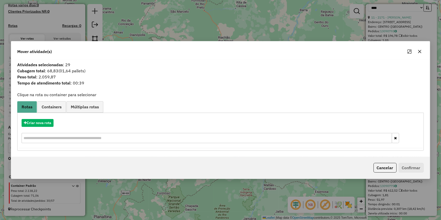
click at [421, 53] on icon "button" at bounding box center [420, 52] width 4 height 4
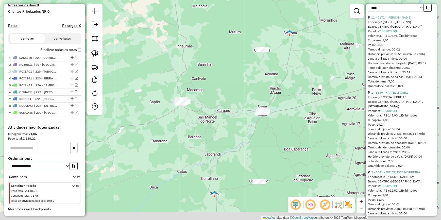
drag, startPoint x: 284, startPoint y: 138, endPoint x: 209, endPoint y: 90, distance: 88.8
click at [209, 90] on div "Janela de atendimento Grade de atendimento Capacidade Transportadoras Veículos …" at bounding box center [220, 110] width 441 height 220
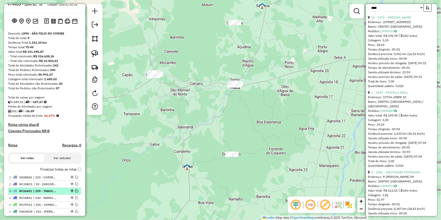
scroll to position [0, 0]
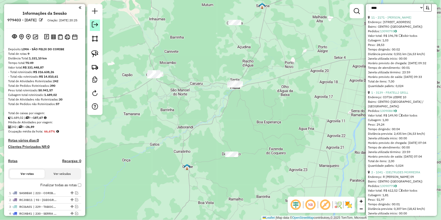
click at [94, 28] on link at bounding box center [95, 25] width 10 height 11
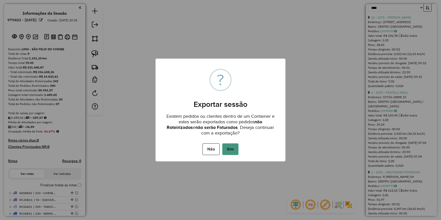
click at [236, 148] on button "Sim" at bounding box center [230, 149] width 16 height 12
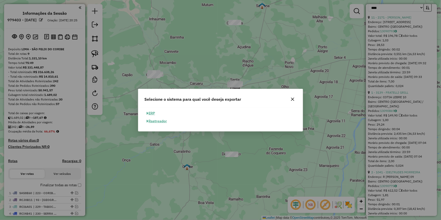
click at [152, 112] on button "ERP" at bounding box center [150, 113] width 13 height 8
select select "**"
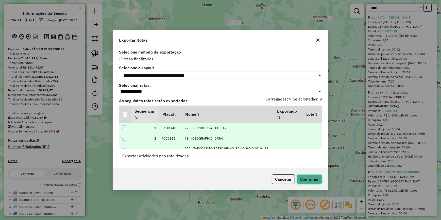
click at [313, 177] on button "Confirmar" at bounding box center [309, 179] width 25 height 10
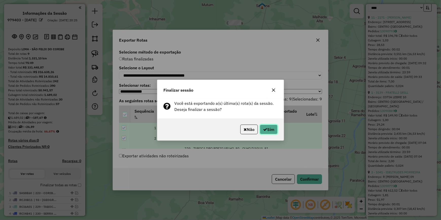
click at [270, 131] on button "Sim" at bounding box center [269, 130] width 18 height 10
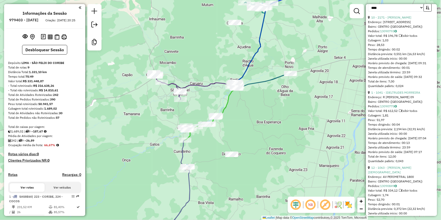
click at [185, 34] on div "Janela de atendimento Grade de atendimento Capacidade Transportadoras Veículos …" at bounding box center [220, 110] width 441 height 220
